Goal: Information Seeking & Learning: Learn about a topic

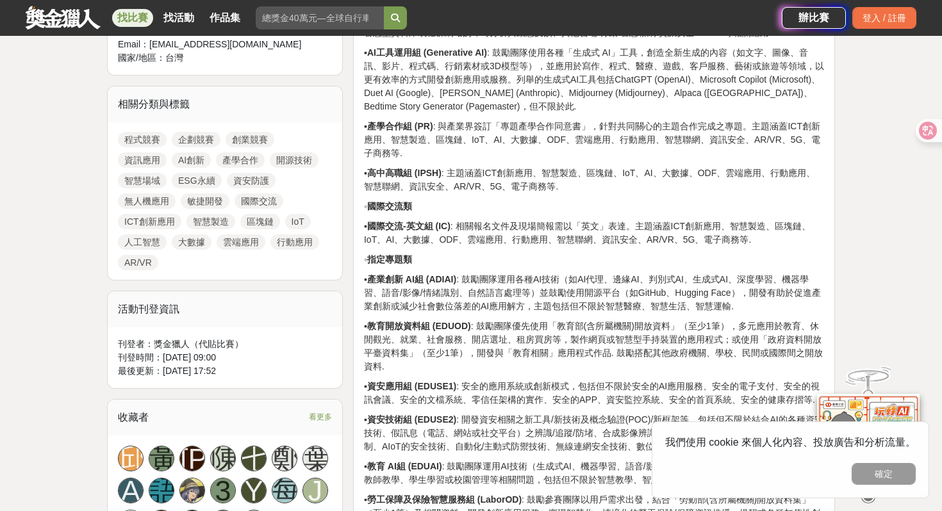
scroll to position [585, 0]
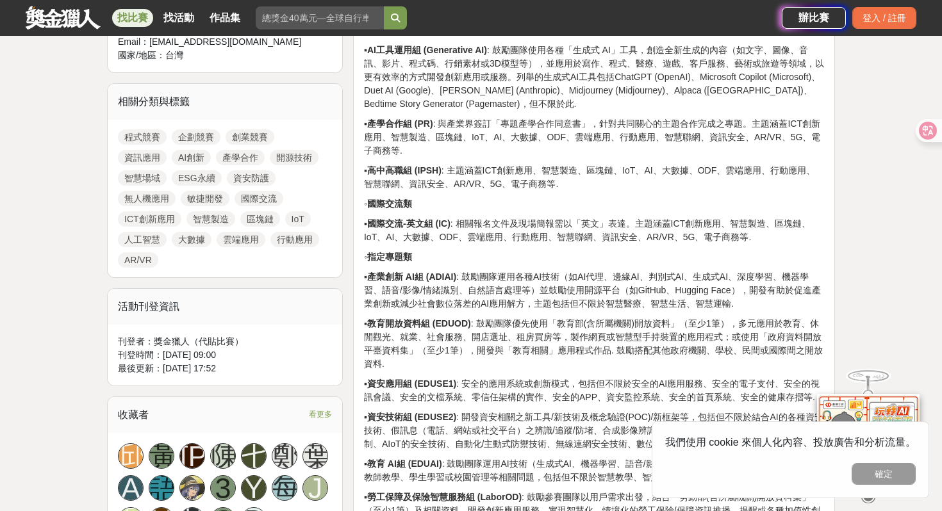
click at [146, 156] on link "資訊應用" at bounding box center [142, 157] width 49 height 15
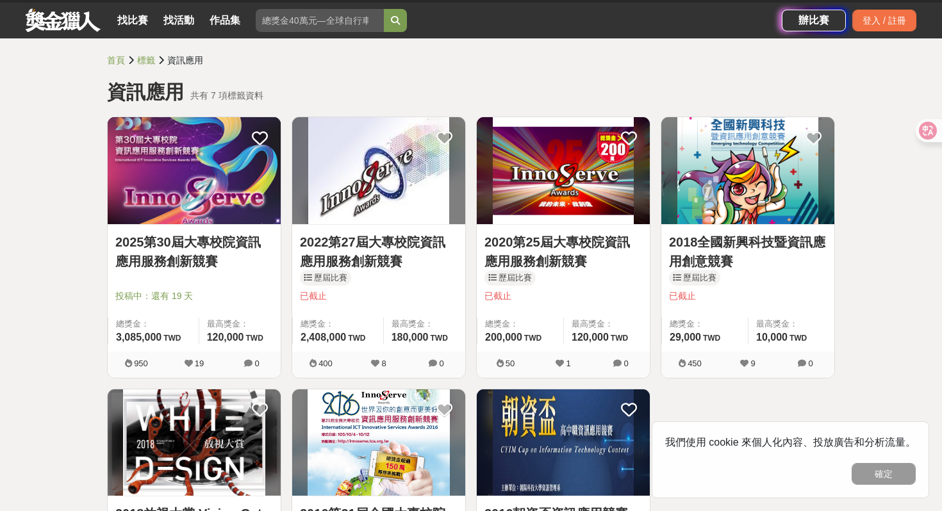
scroll to position [26, 0]
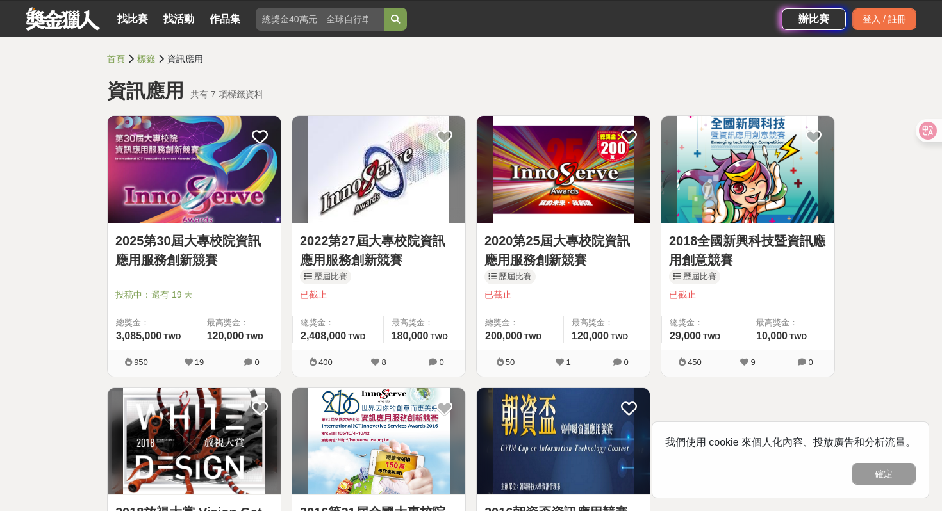
click at [416, 263] on link "2022第27屆大專校院資訊應用服務創新競賽" at bounding box center [379, 250] width 158 height 38
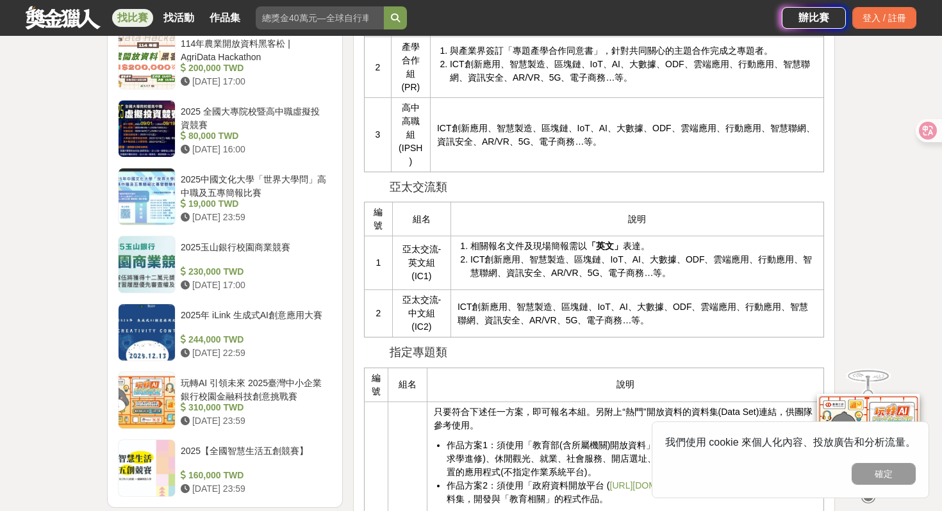
scroll to position [1542, 0]
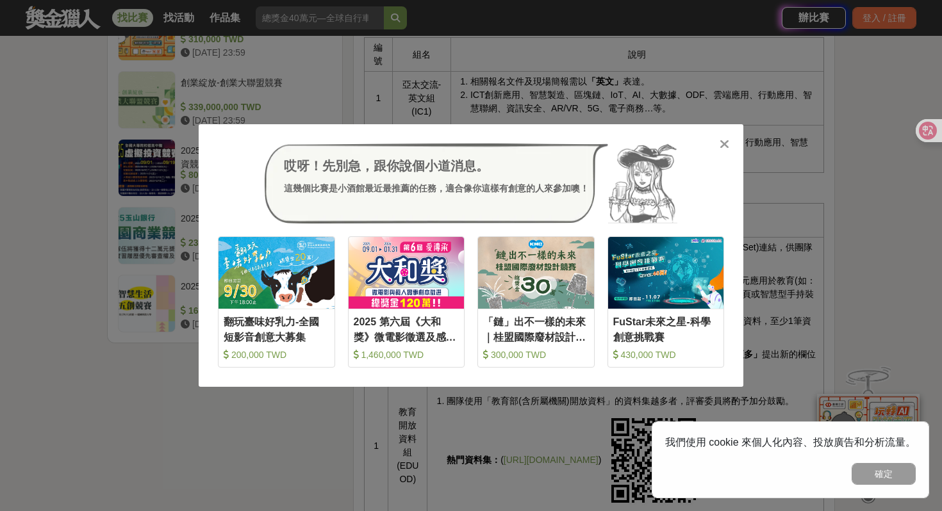
click at [720, 142] on icon at bounding box center [724, 144] width 10 height 13
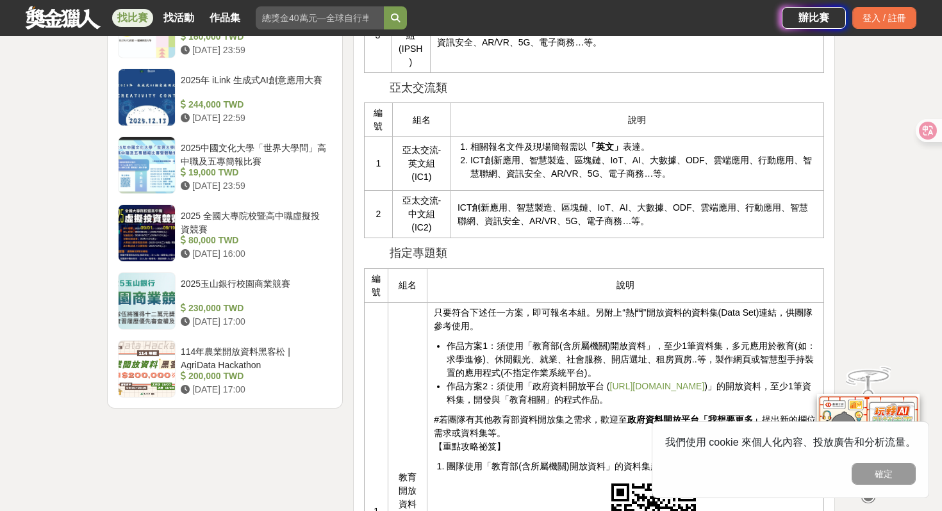
scroll to position [1493, 0]
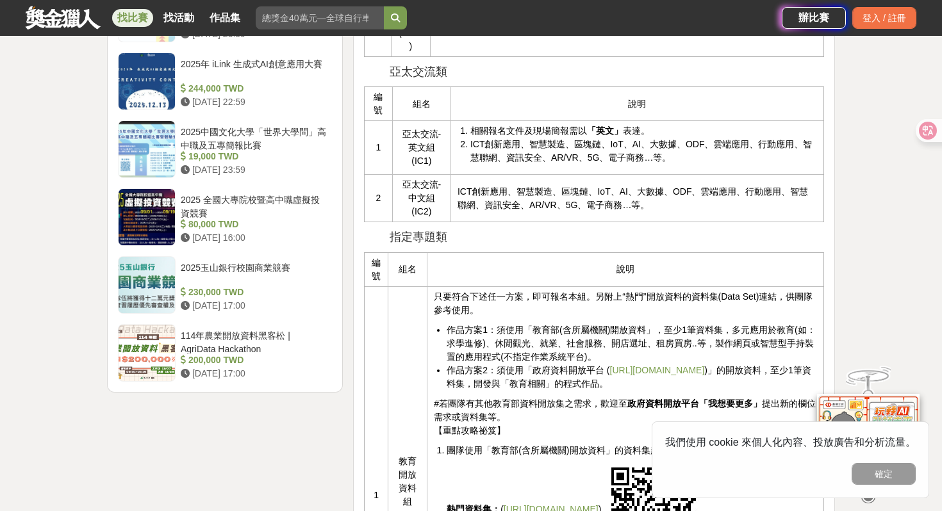
click at [645, 374] on link "http://data.gov.tw" at bounding box center [657, 370] width 95 height 10
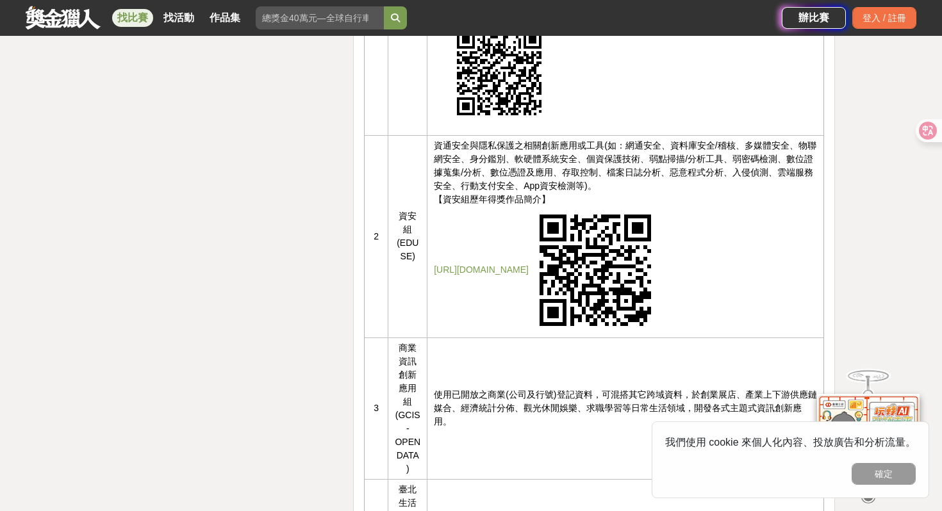
scroll to position [2075, 0]
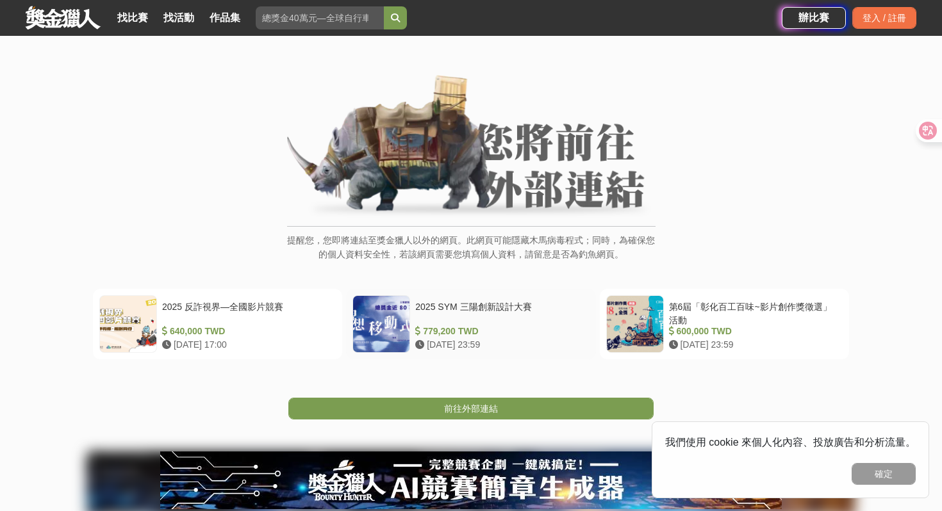
scroll to position [40, 0]
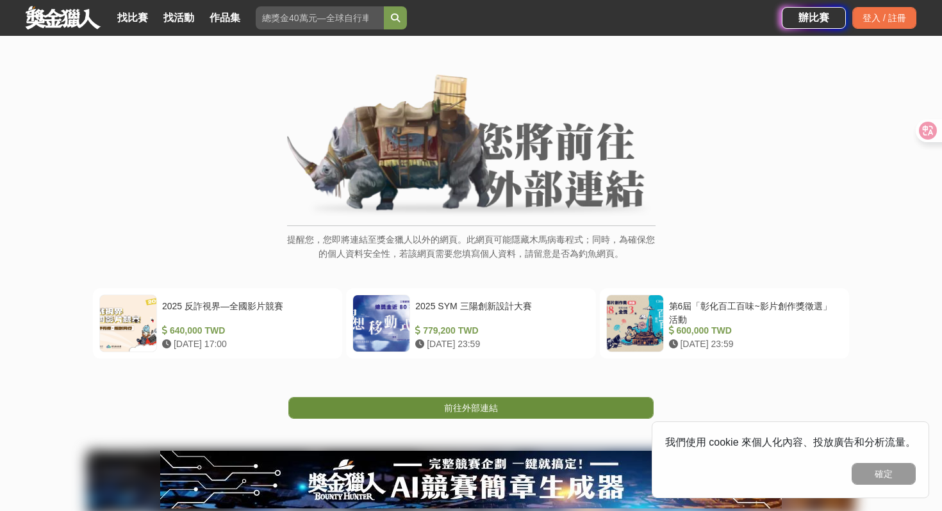
click at [509, 415] on link "前往外部連結" at bounding box center [470, 408] width 365 height 22
